Goal: Transaction & Acquisition: Purchase product/service

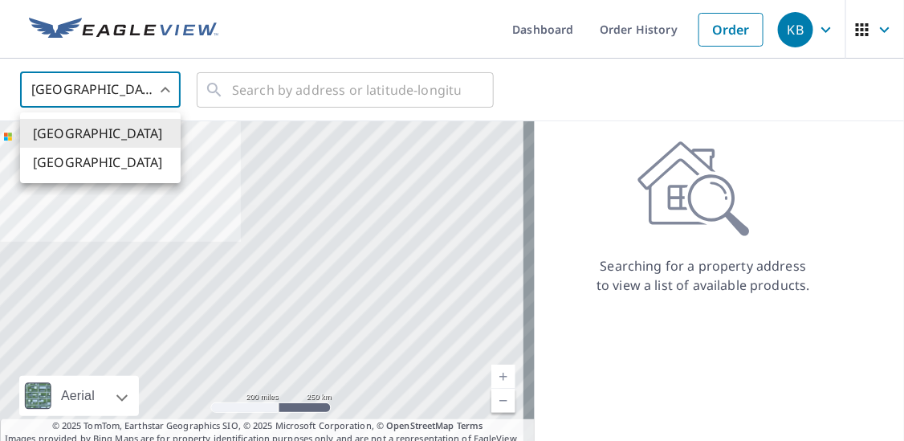
click at [162, 87] on body "KB KB Dashboard Order History Order KB United States US ​ ​ Aerial Road A stand…" at bounding box center [452, 220] width 904 height 441
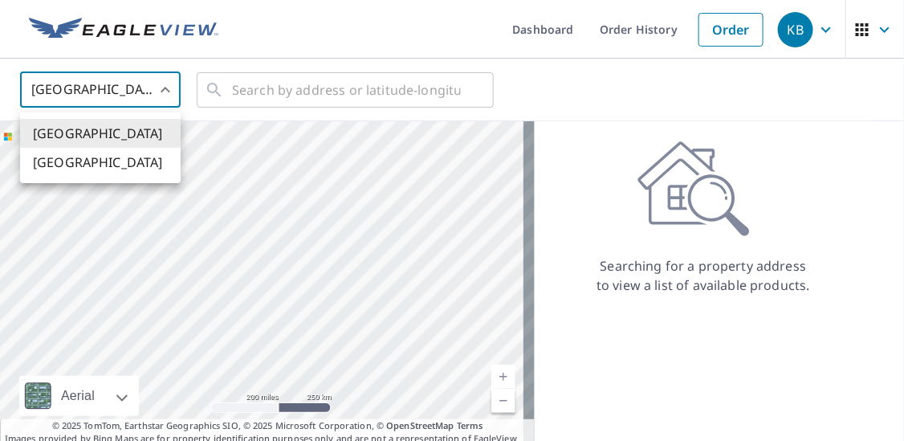
click at [102, 171] on li "[GEOGRAPHIC_DATA]" at bounding box center [100, 162] width 161 height 29
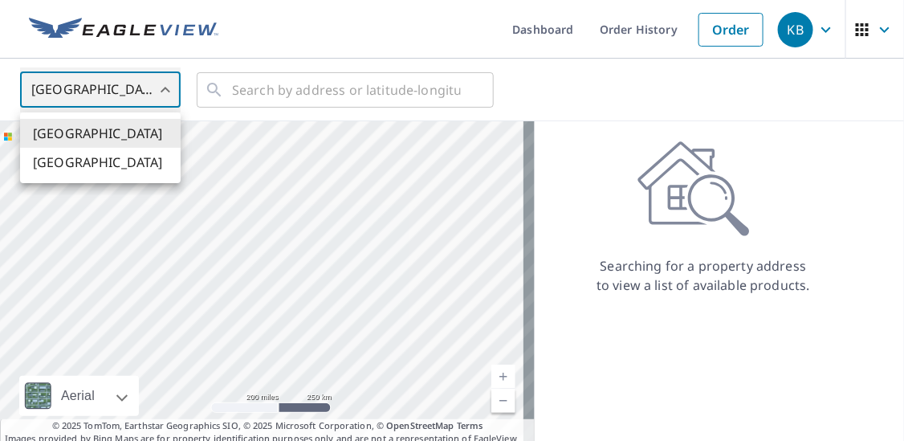
type input "CA"
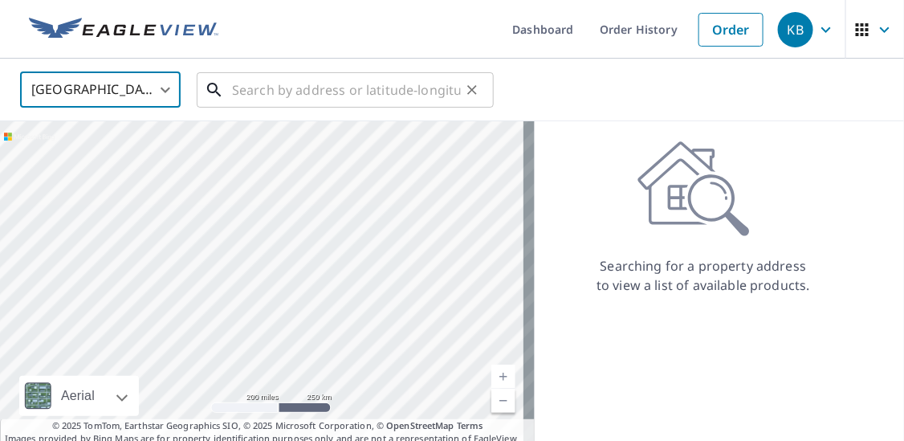
click at [284, 78] on input "text" at bounding box center [346, 89] width 229 height 45
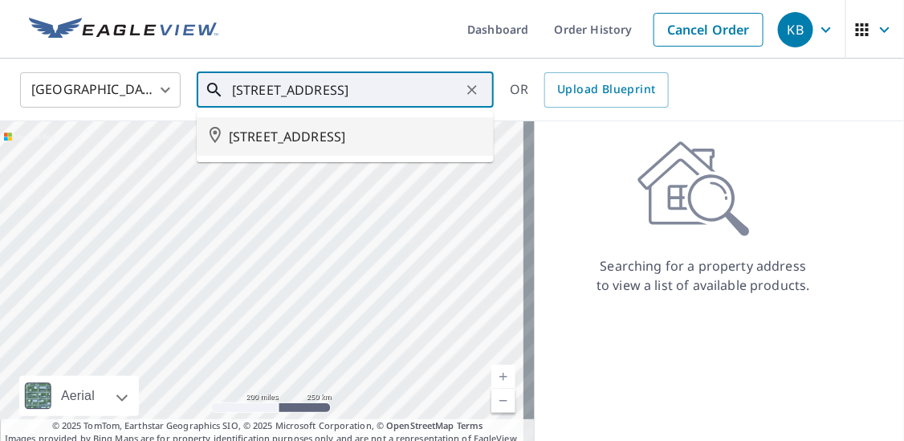
click at [417, 135] on span "[STREET_ADDRESS]" at bounding box center [355, 136] width 252 height 19
type input "[STREET_ADDRESS]"
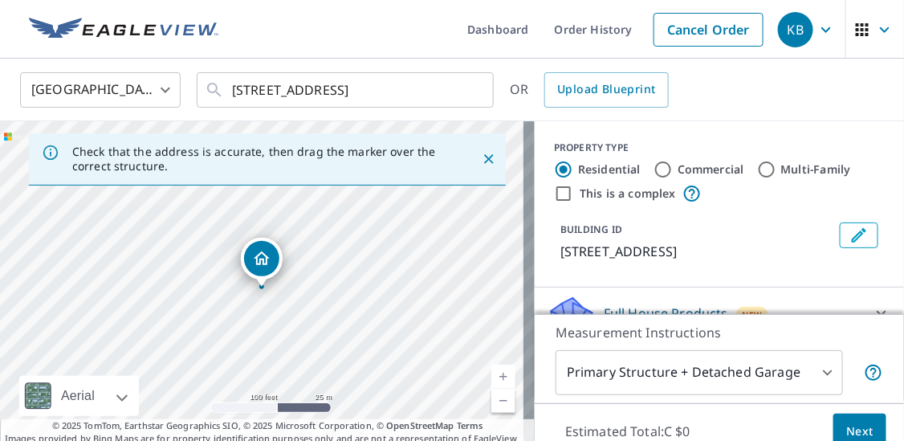
click at [655, 168] on input "Commercial" at bounding box center [663, 169] width 19 height 19
radio input "true"
type input "4"
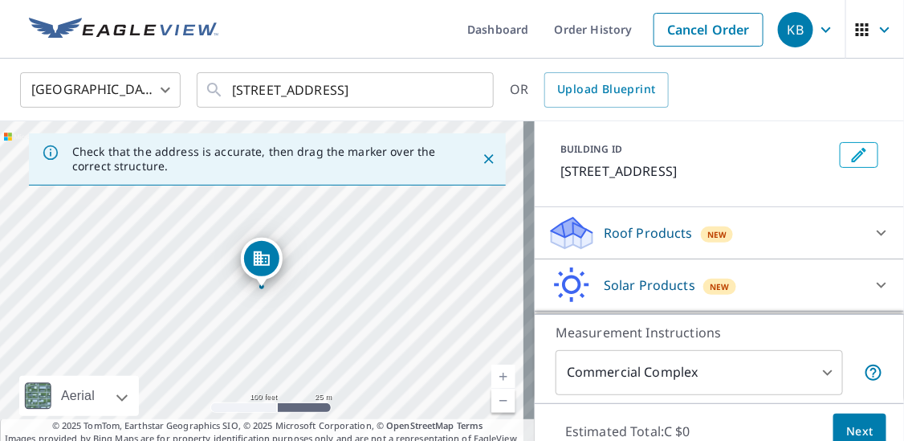
scroll to position [129, 0]
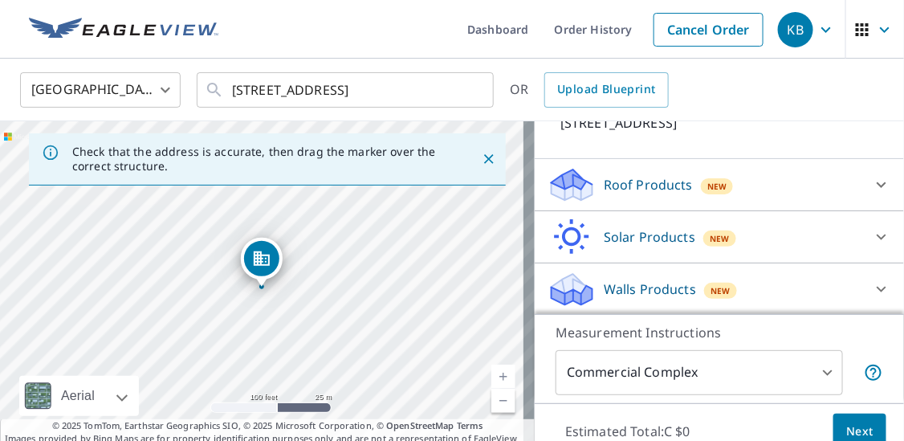
click at [662, 185] on p "Roof Products" at bounding box center [648, 184] width 89 height 19
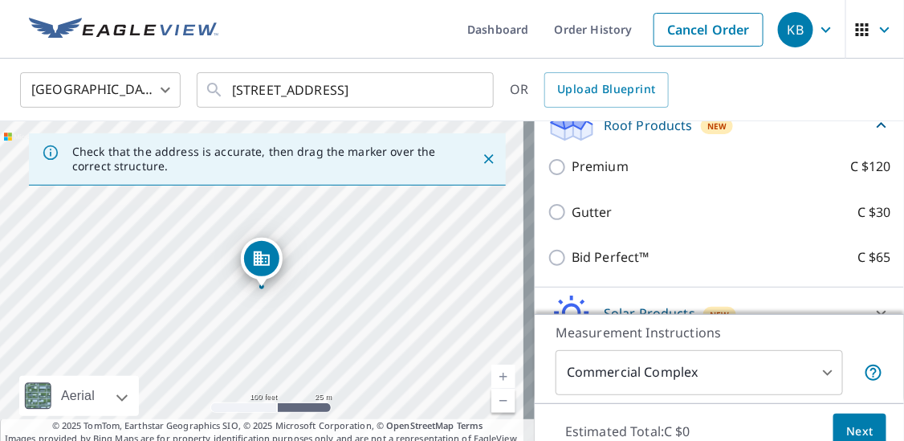
scroll to position [209, 0]
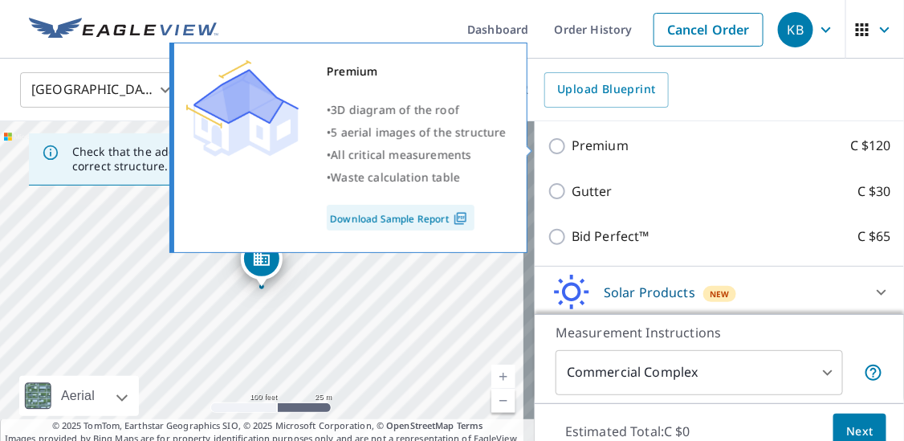
click at [548, 145] on input "Premium C $120" at bounding box center [560, 146] width 24 height 19
checkbox input "true"
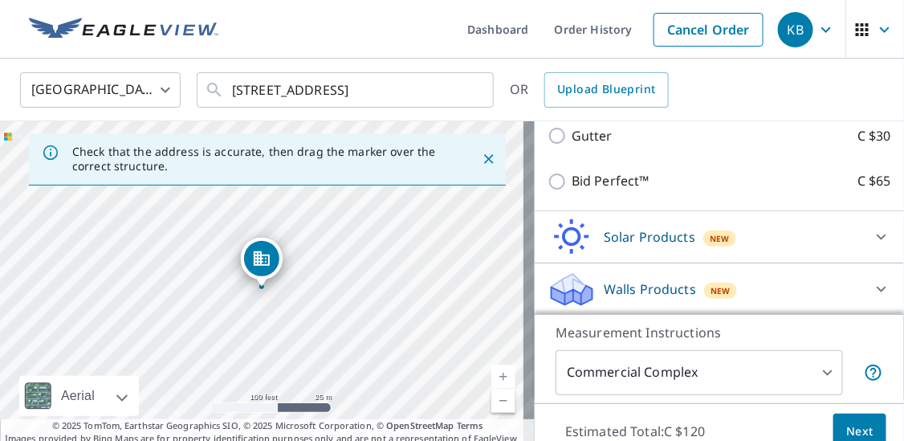
scroll to position [70, 0]
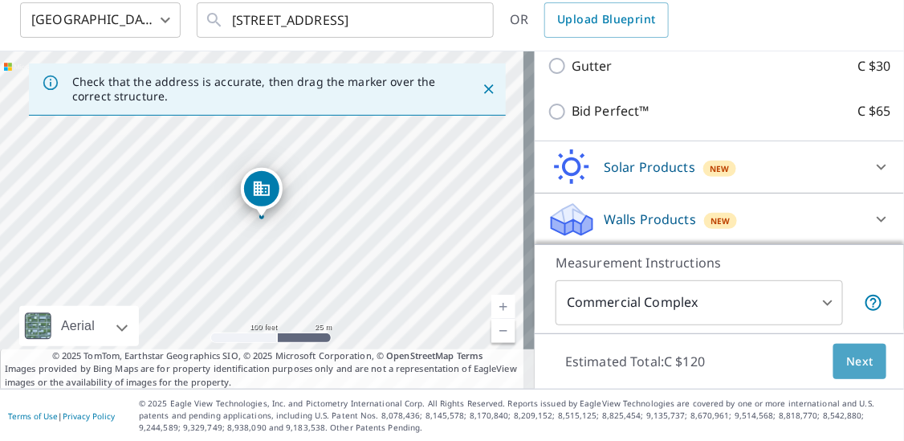
click at [851, 364] on span "Next" at bounding box center [860, 362] width 27 height 20
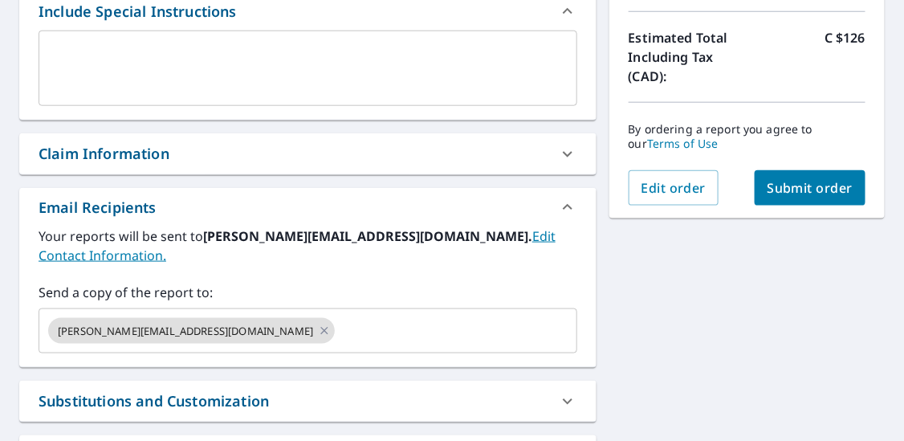
scroll to position [481, 0]
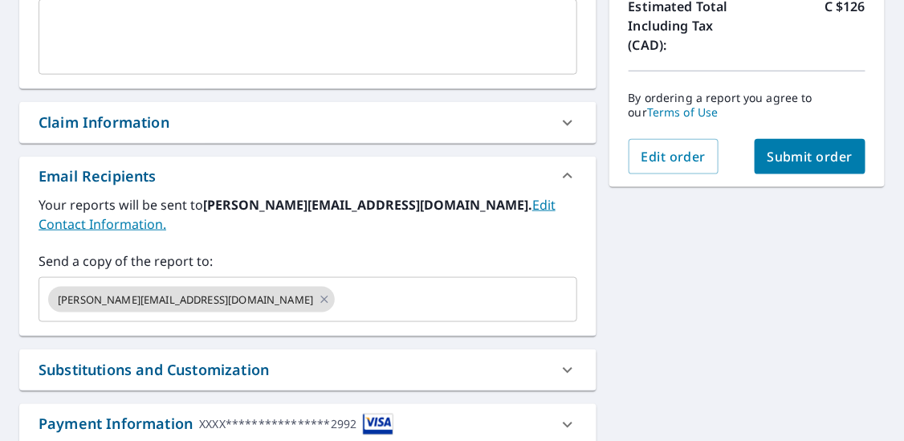
click at [805, 155] on span "Submit order" at bounding box center [811, 157] width 86 height 18
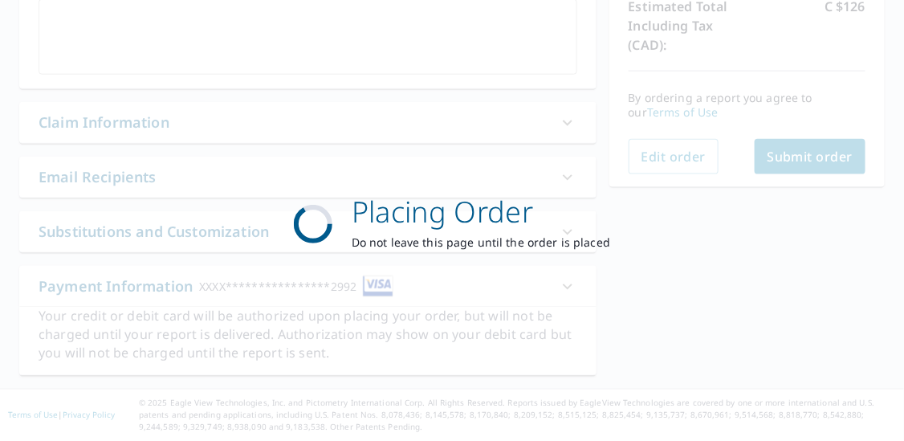
scroll to position [479, 0]
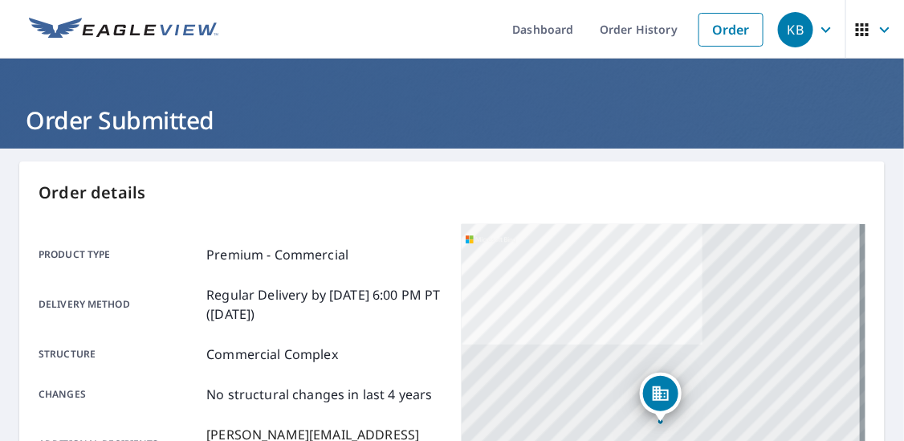
scroll to position [161, 0]
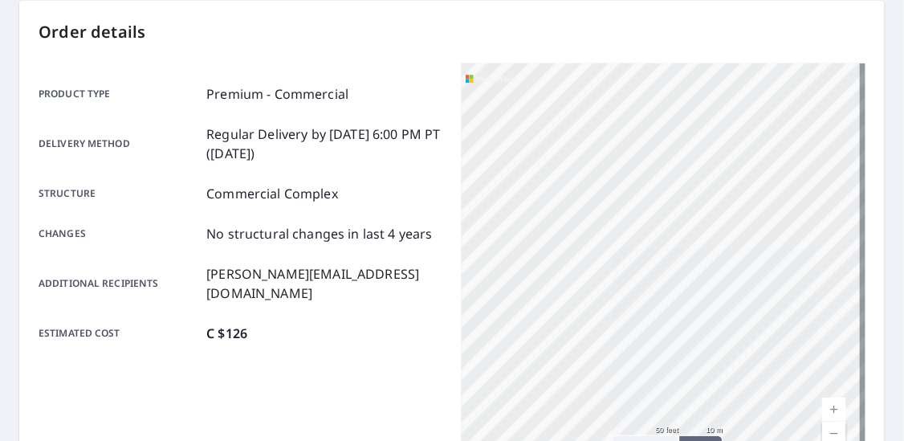
drag, startPoint x: 694, startPoint y: 143, endPoint x: 692, endPoint y: 413, distance: 269.9
click at [692, 413] on div "[STREET_ADDRESS]" at bounding box center [664, 264] width 404 height 402
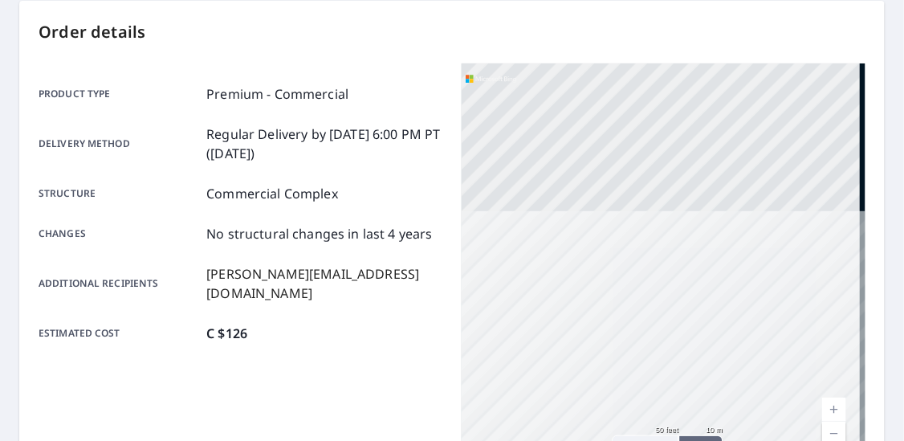
drag, startPoint x: 691, startPoint y: 157, endPoint x: 724, endPoint y: 451, distance: 295.8
click at [724, 440] on html "KB KB Dashboard Order History Order KB Order Submitted Order details Product ty…" at bounding box center [452, 220] width 904 height 441
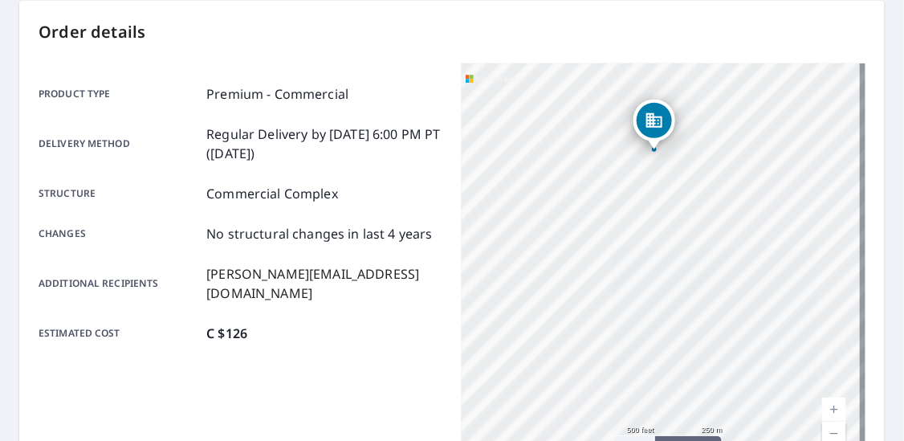
drag, startPoint x: 705, startPoint y: 377, endPoint x: 662, endPoint y: 102, distance: 278.1
click at [662, 102] on div "[STREET_ADDRESS]" at bounding box center [655, 125] width 42 height 50
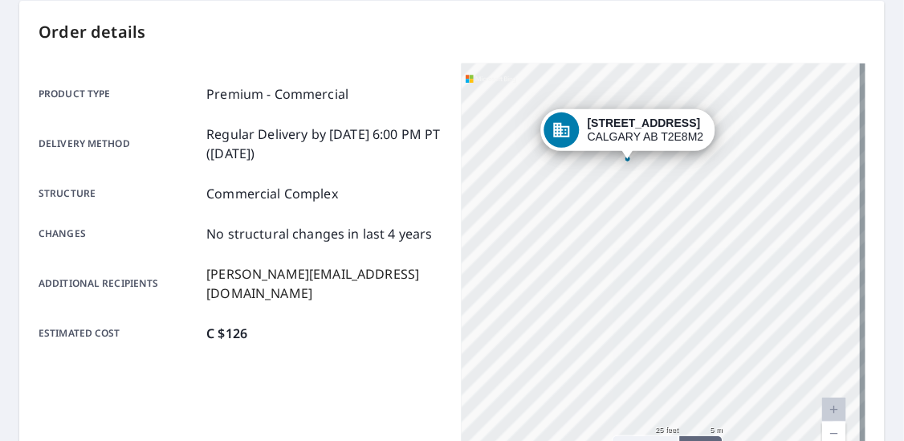
drag, startPoint x: 674, startPoint y: 108, endPoint x: 624, endPoint y: 472, distance: 367.3
click at [624, 440] on html "KB KB Dashboard Order History Order KB Order Submitted Order details Product ty…" at bounding box center [452, 220] width 904 height 441
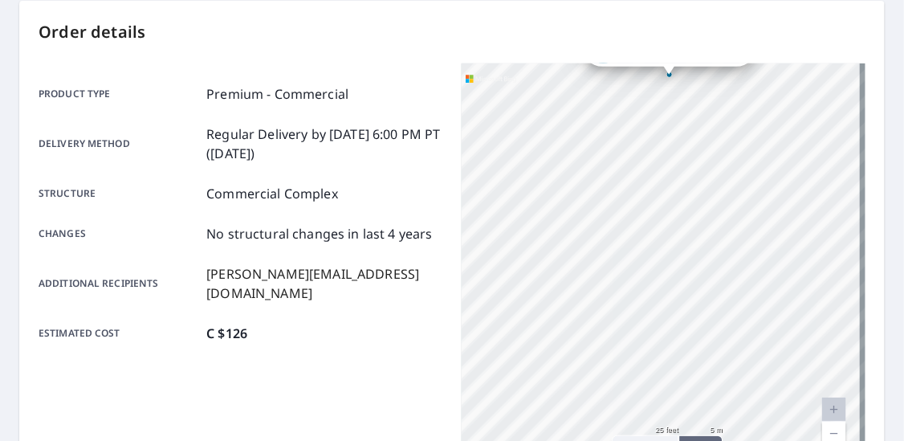
drag, startPoint x: 655, startPoint y: 231, endPoint x: 675, endPoint y: 359, distance: 130.0
click at [674, 356] on div "[STREET_ADDRESS]" at bounding box center [664, 264] width 404 height 402
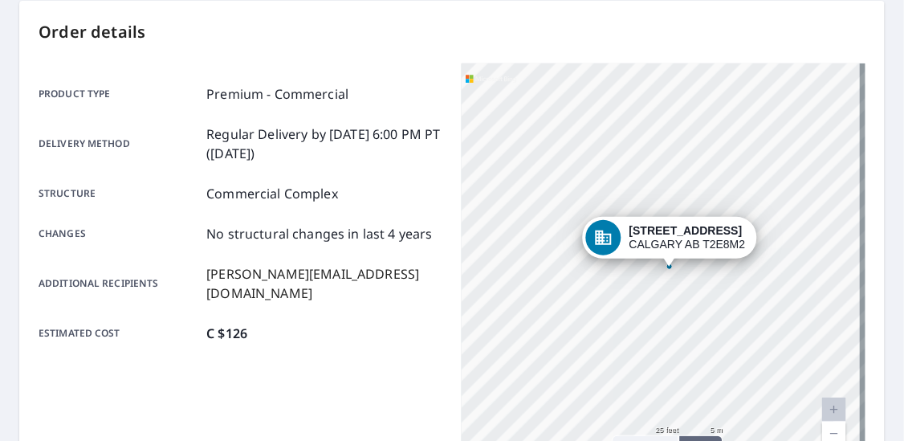
drag, startPoint x: 677, startPoint y: 178, endPoint x: 674, endPoint y: 344, distance: 165.5
click at [674, 344] on div "[STREET_ADDRESS]" at bounding box center [664, 264] width 404 height 402
